Goal: Task Accomplishment & Management: Manage account settings

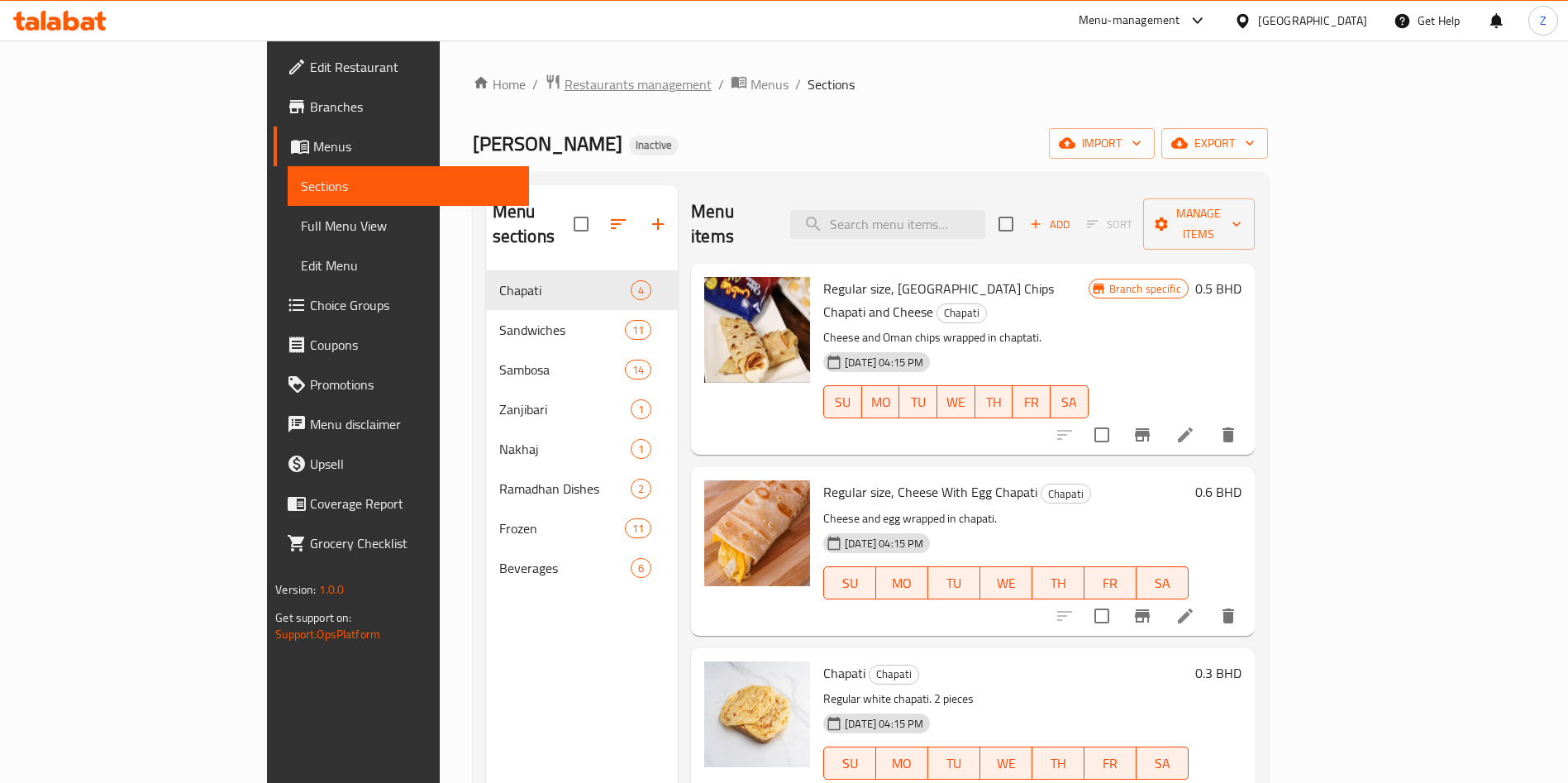
click at [564, 82] on span "Restaurants management" at bounding box center [638, 84] width 147 height 20
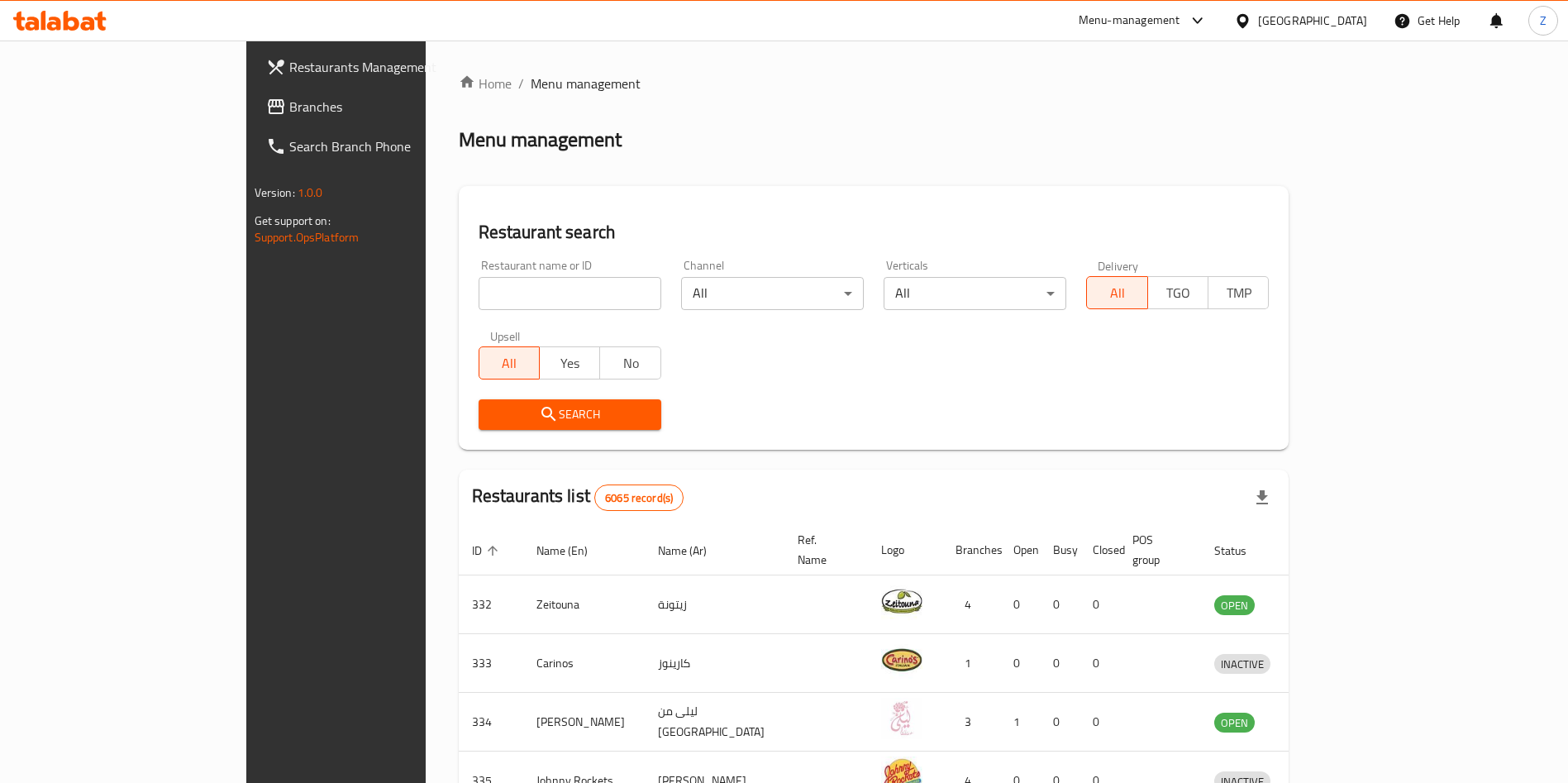
click at [541, 305] on input "search" at bounding box center [570, 293] width 183 height 33
paste input "[PERSON_NAME]"
type input "[PERSON_NAME]"
click at [492, 409] on span "Search" at bounding box center [570, 415] width 157 height 21
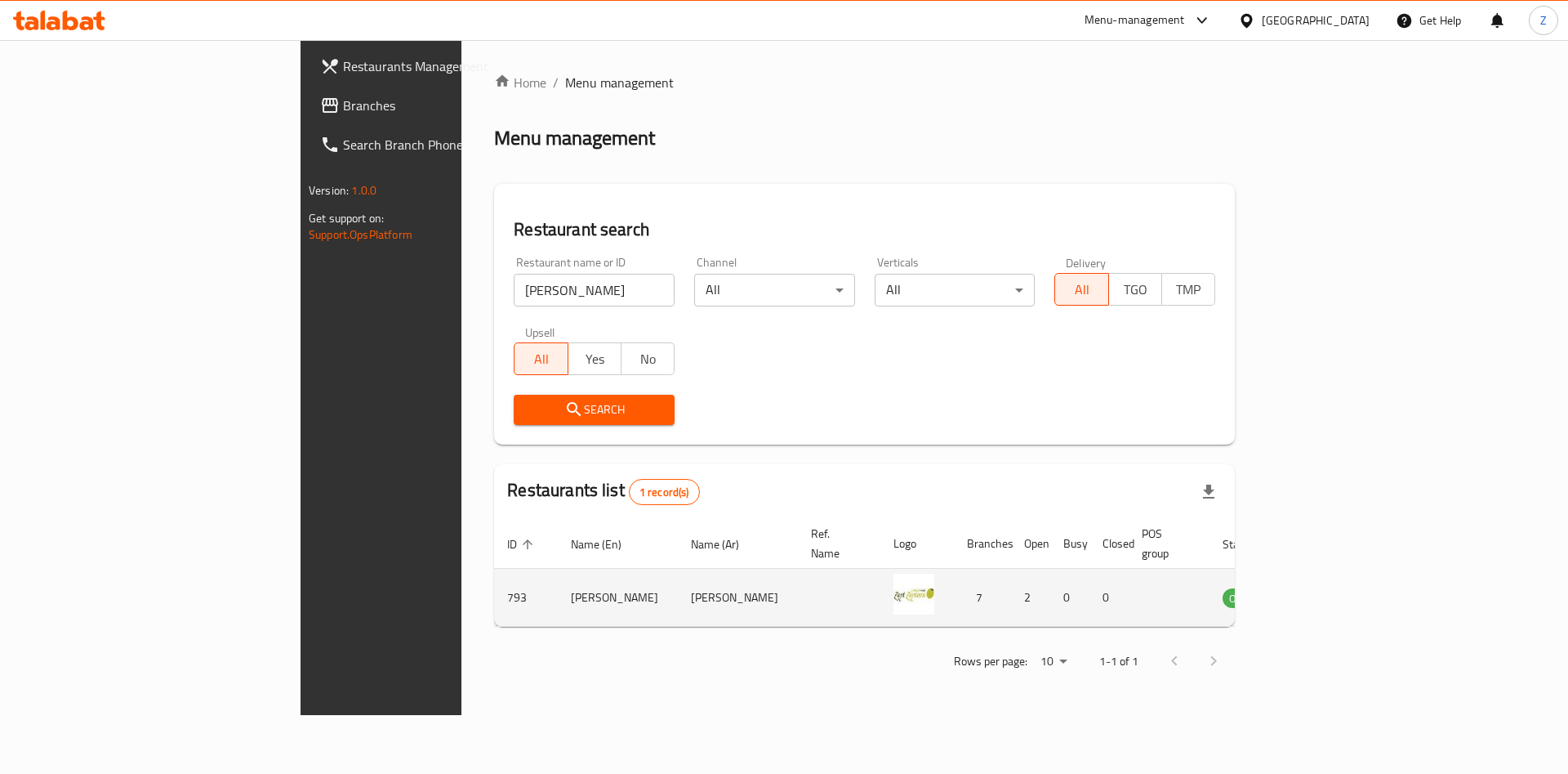
click at [1328, 587] on icon "enhanced table" at bounding box center [1317, 597] width 20 height 20
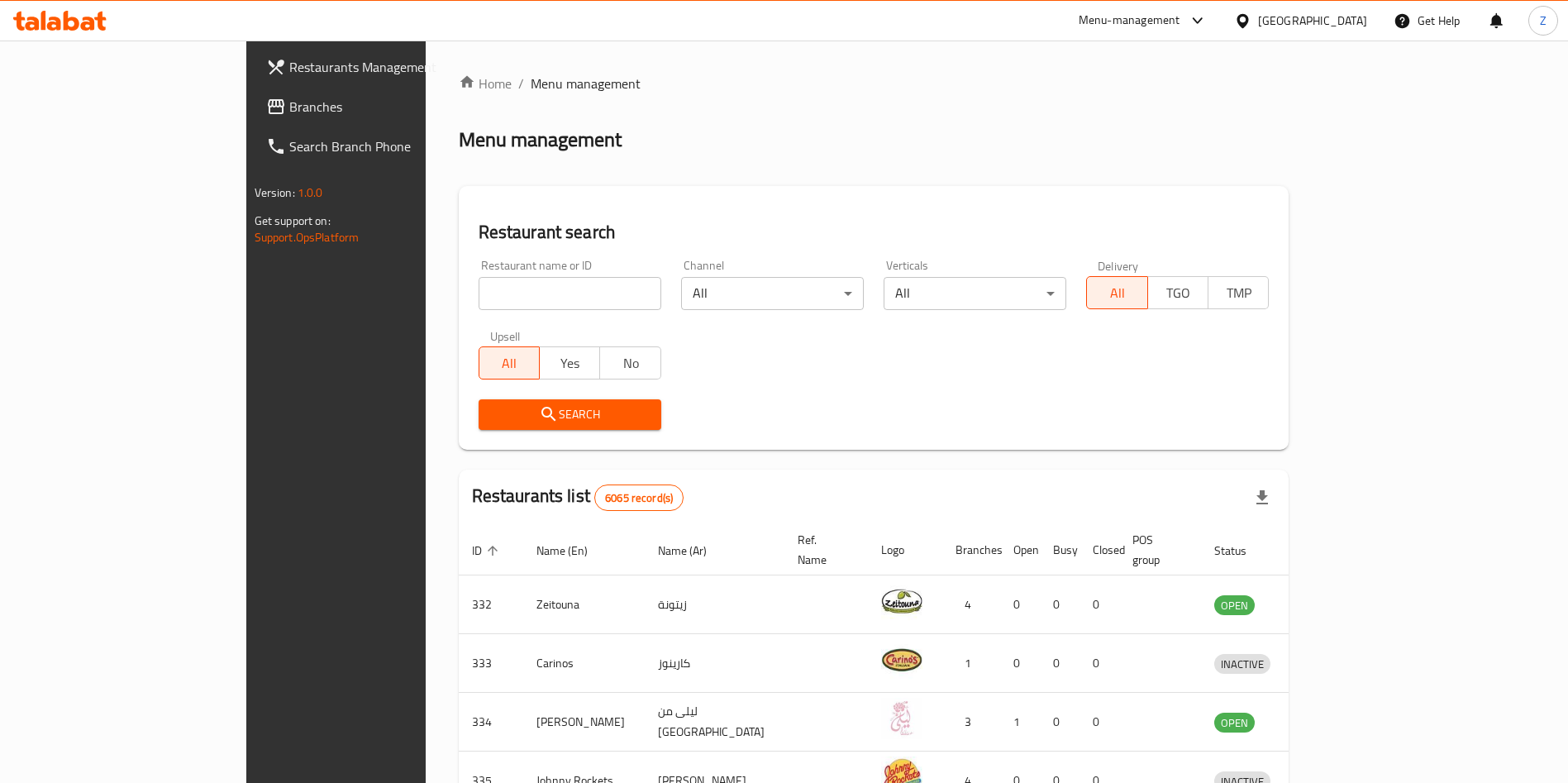
drag, startPoint x: 423, startPoint y: 316, endPoint x: 425, endPoint y: 300, distance: 16.1
click at [469, 309] on div "Restaurant name or ID Restaurant name or ID" at bounding box center [570, 284] width 202 height 70
click at [479, 300] on input "search" at bounding box center [570, 293] width 183 height 33
paste input "[PERSON_NAME]"
type input "[PERSON_NAME]"
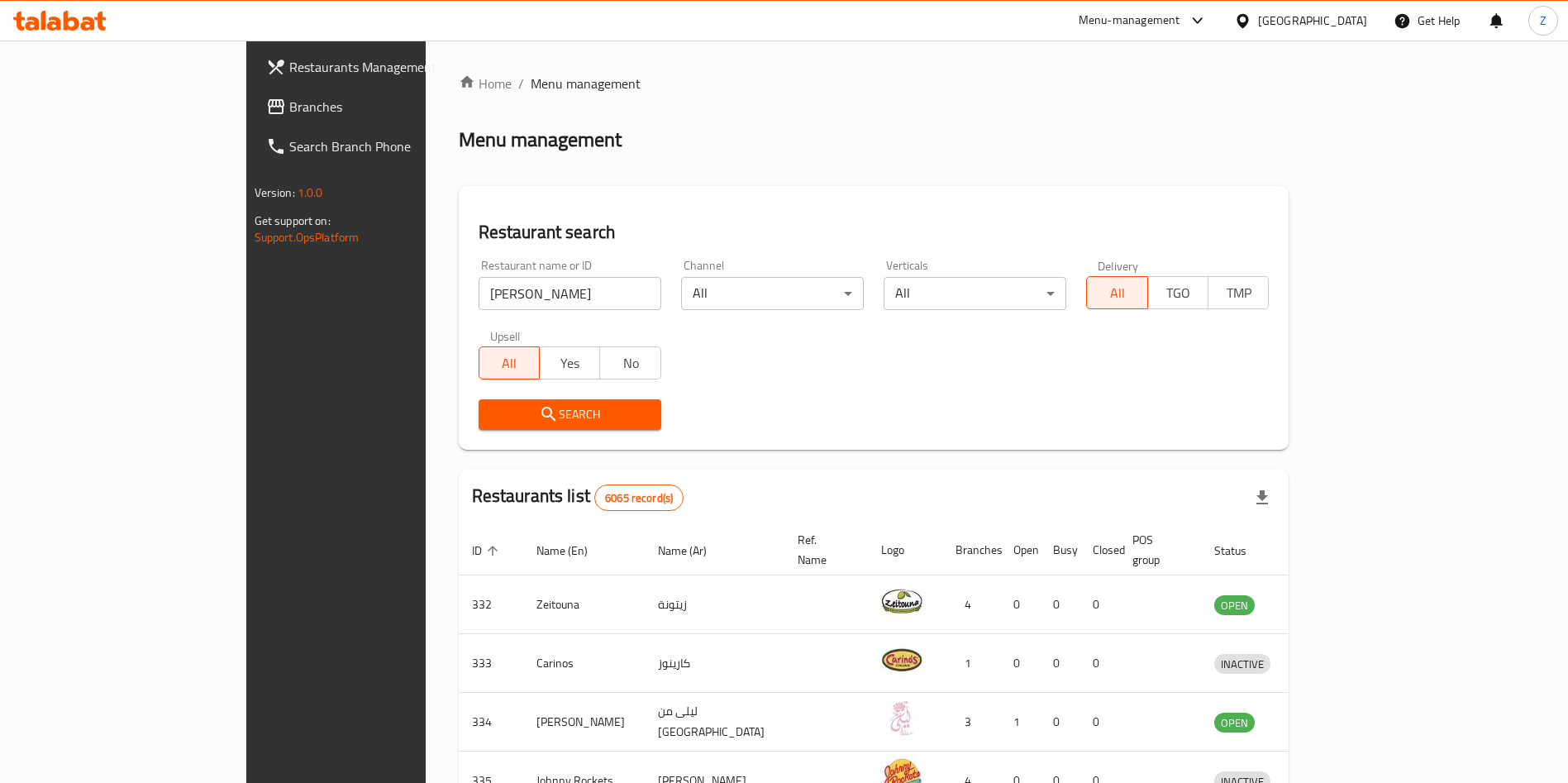
click at [542, 408] on icon "submit" at bounding box center [549, 414] width 14 height 14
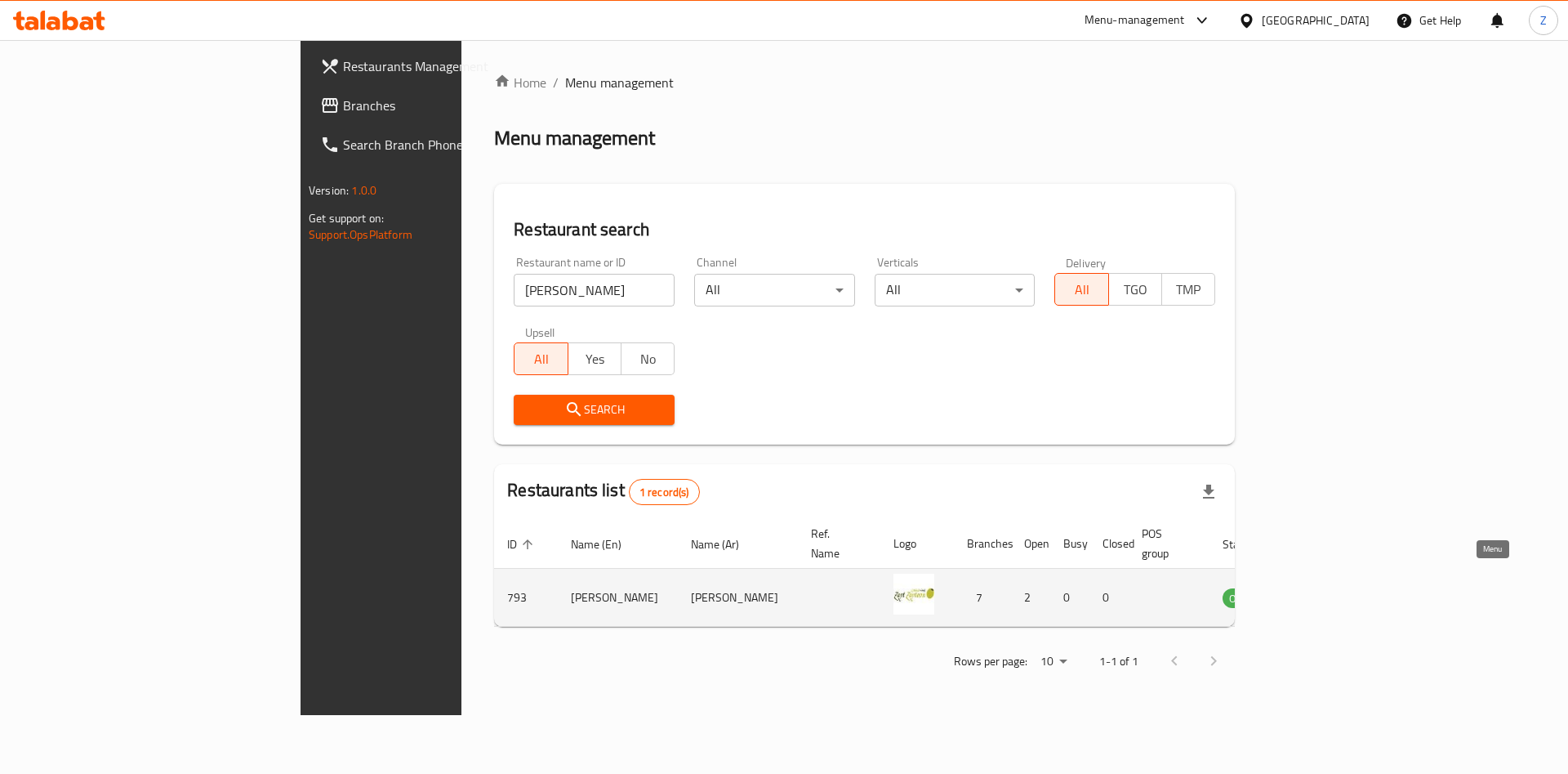
click at [1327, 592] on icon "enhanced table" at bounding box center [1317, 598] width 18 height 14
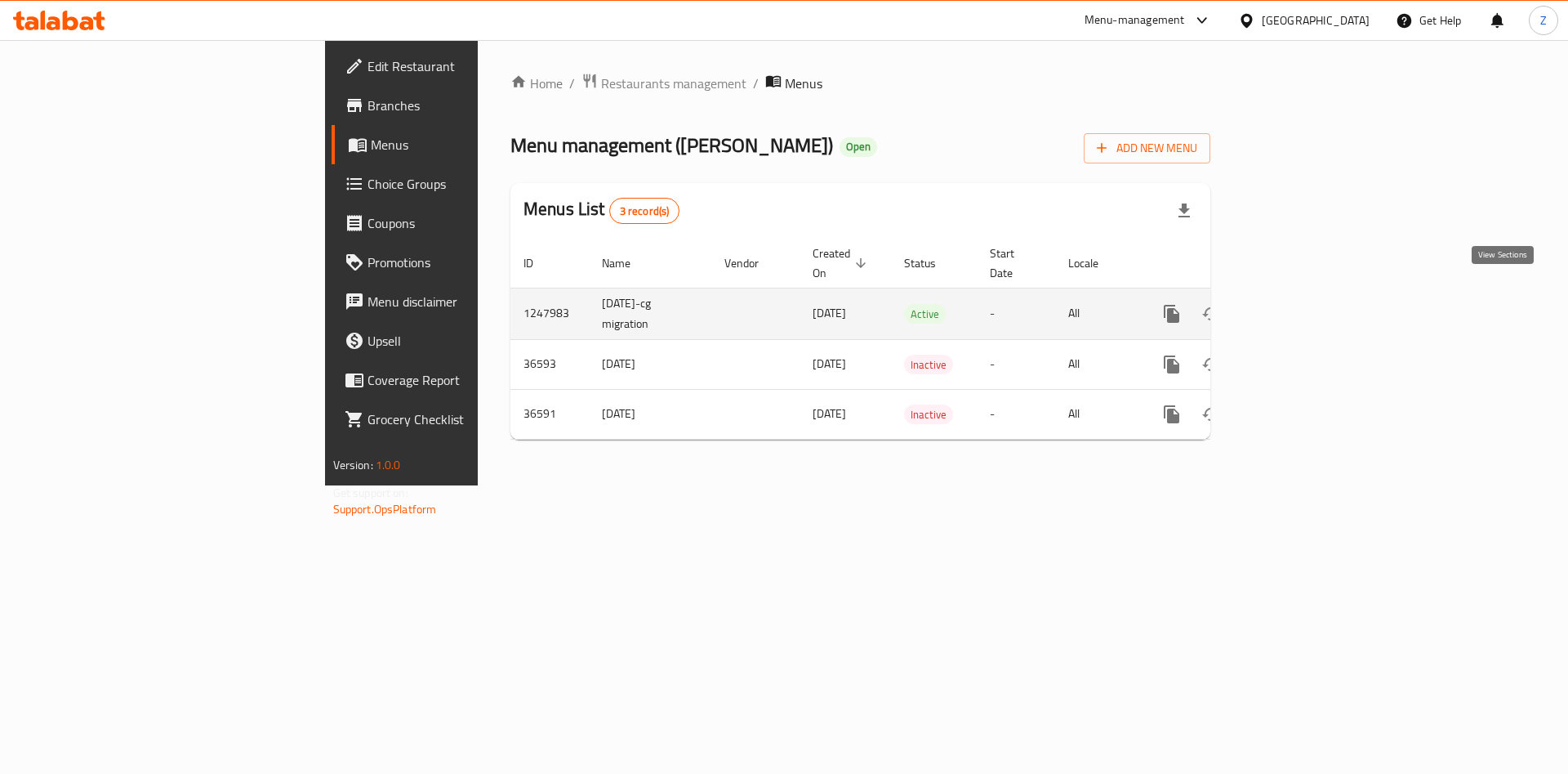
click at [1299, 304] on icon "enhanced table" at bounding box center [1289, 313] width 20 height 20
